Goal: Information Seeking & Learning: Learn about a topic

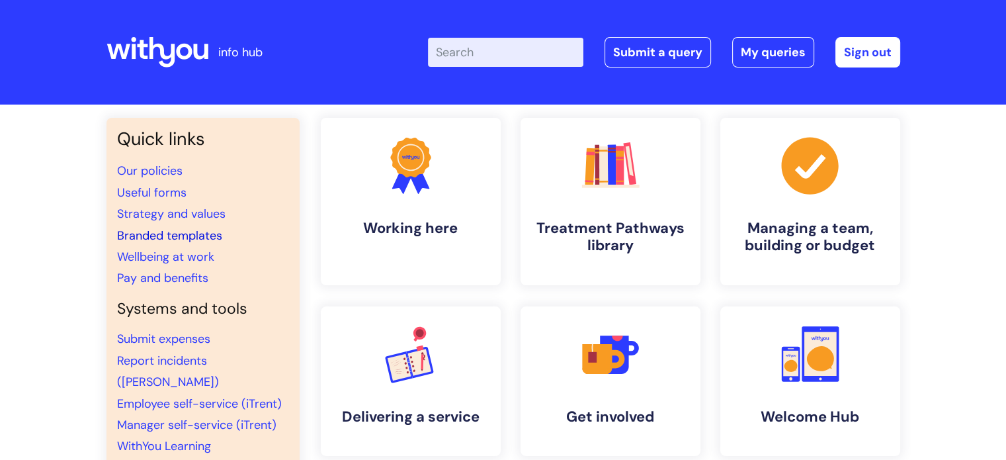
click at [167, 232] on link "Branded templates" at bounding box center [169, 236] width 105 height 16
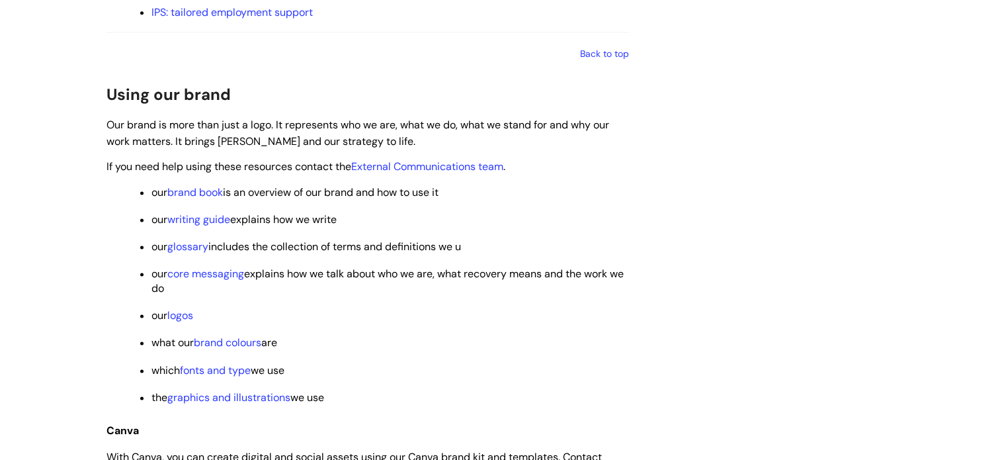
scroll to position [1853, 0]
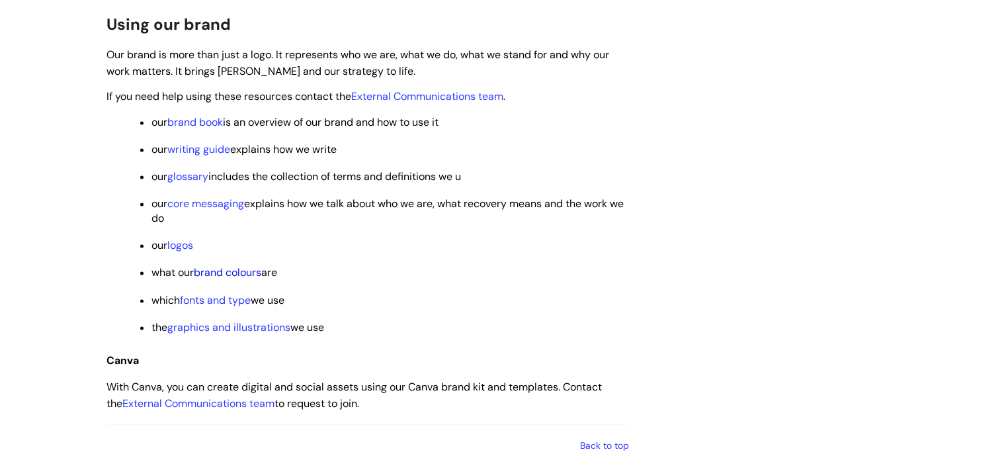
click at [225, 279] on link "brand colours" at bounding box center [227, 272] width 67 height 14
click at [238, 279] on link "brand colours" at bounding box center [227, 272] width 67 height 14
